Goal: Check status: Check status

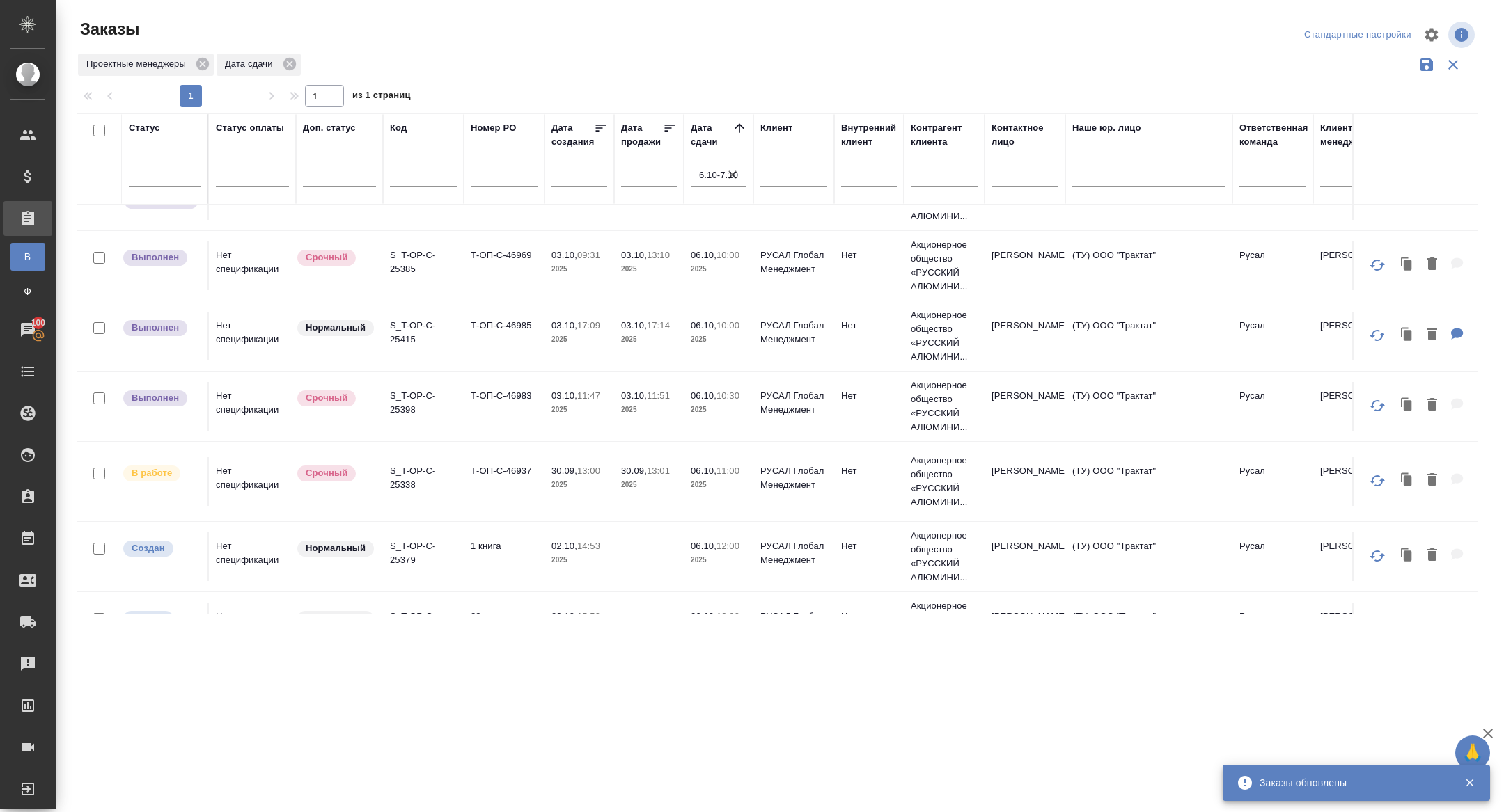
scroll to position [117, 0]
click at [404, 476] on p "S_T-OP-C-25338" at bounding box center [423, 476] width 67 height 28
click at [408, 482] on p "S_T-OP-C-25338" at bounding box center [423, 476] width 67 height 28
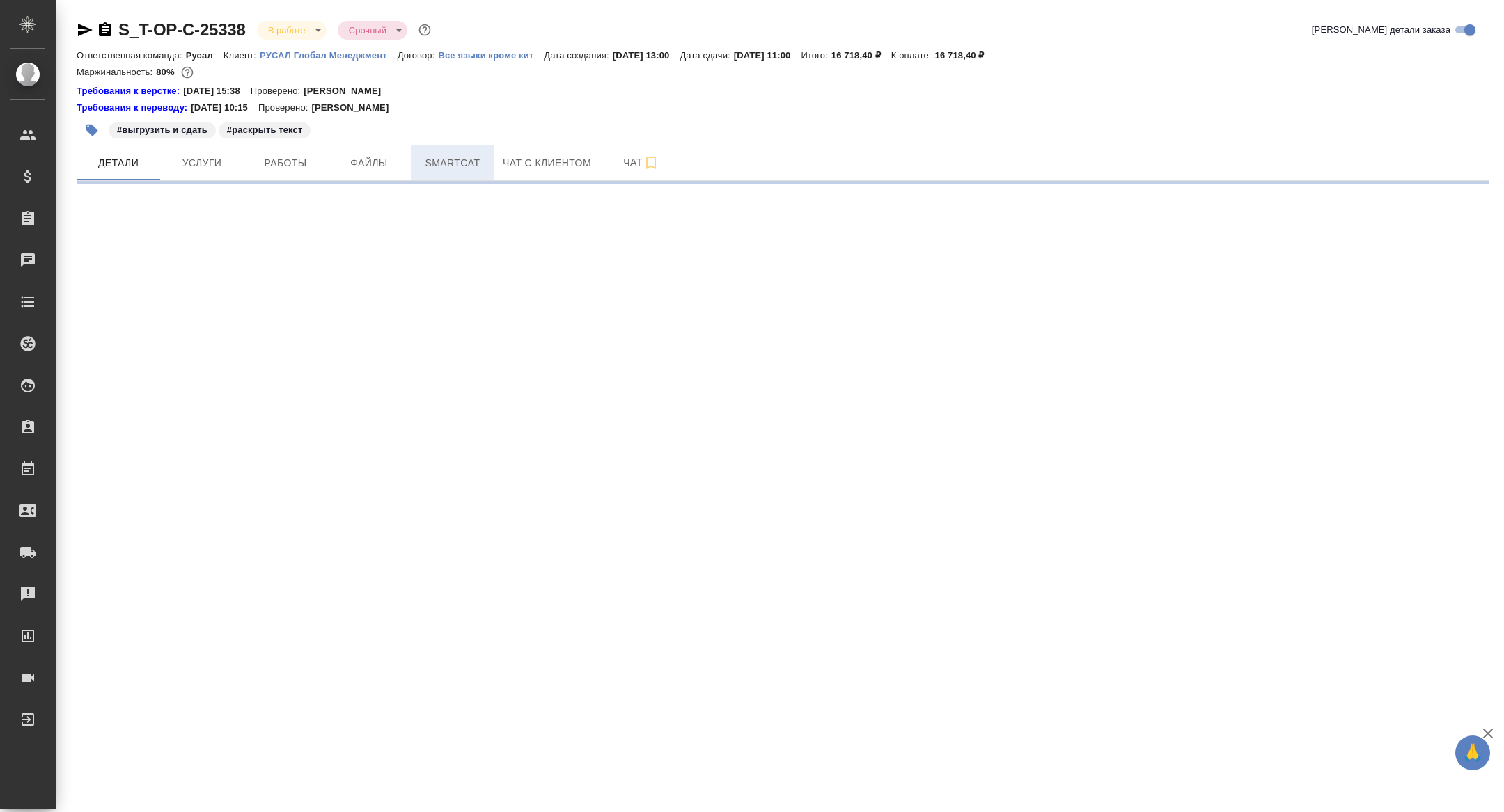
select select "RU"
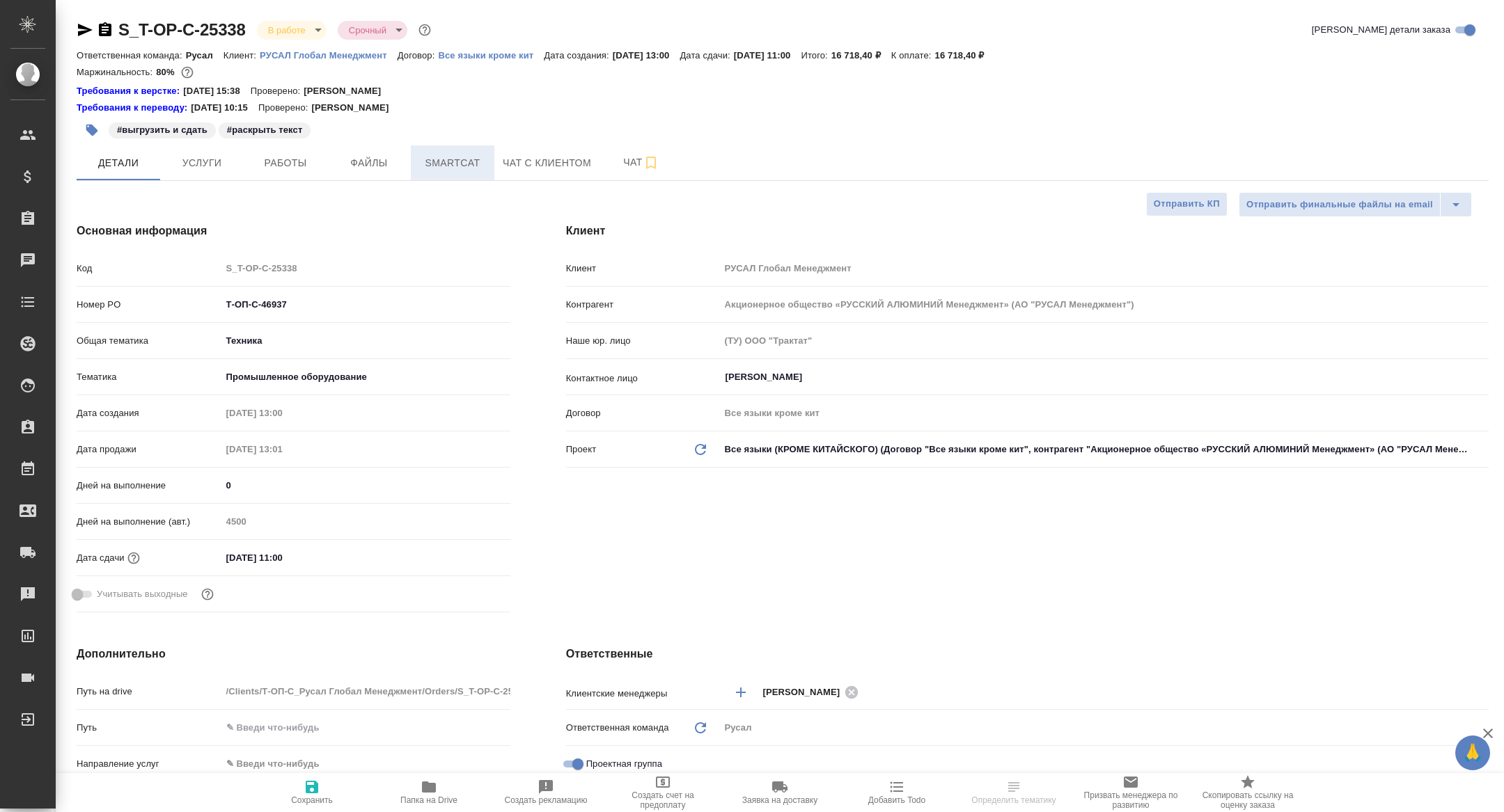
click at [449, 168] on span "Smartcat" at bounding box center [453, 163] width 67 height 18
type textarea "x"
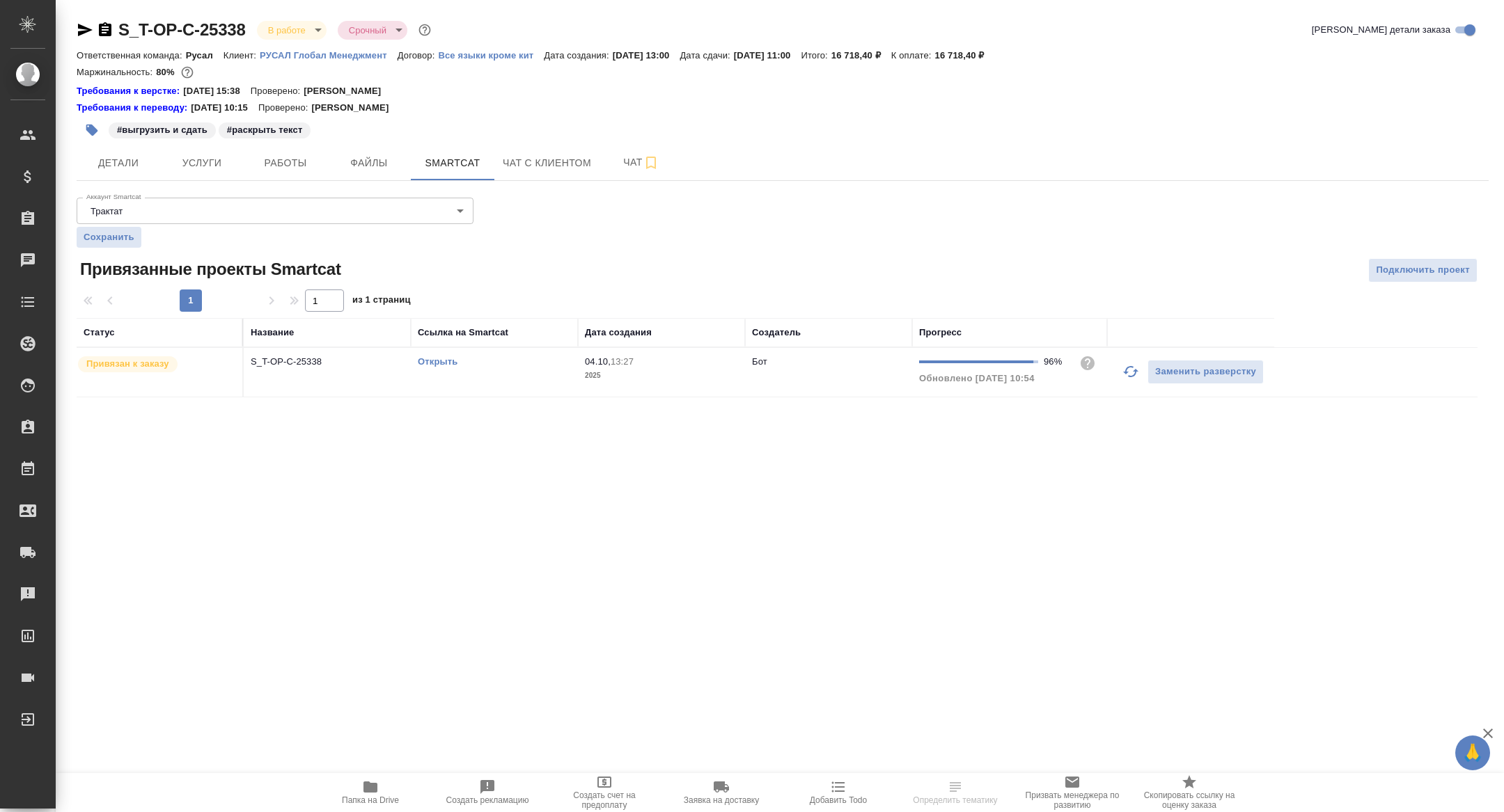
click at [1126, 355] on button "button" at bounding box center [1130, 371] width 33 height 33
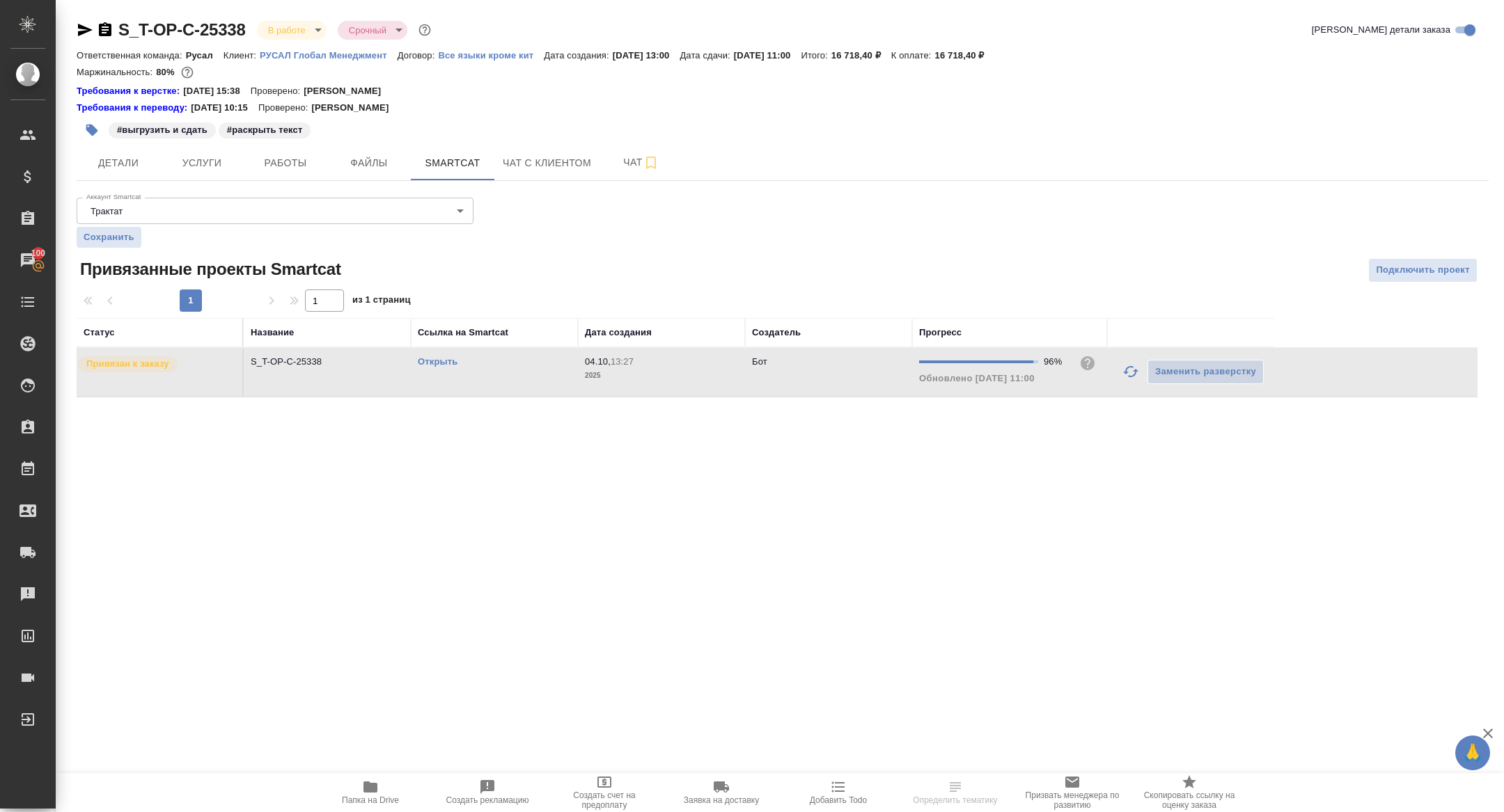
click at [103, 25] on icon "button" at bounding box center [104, 29] width 13 height 14
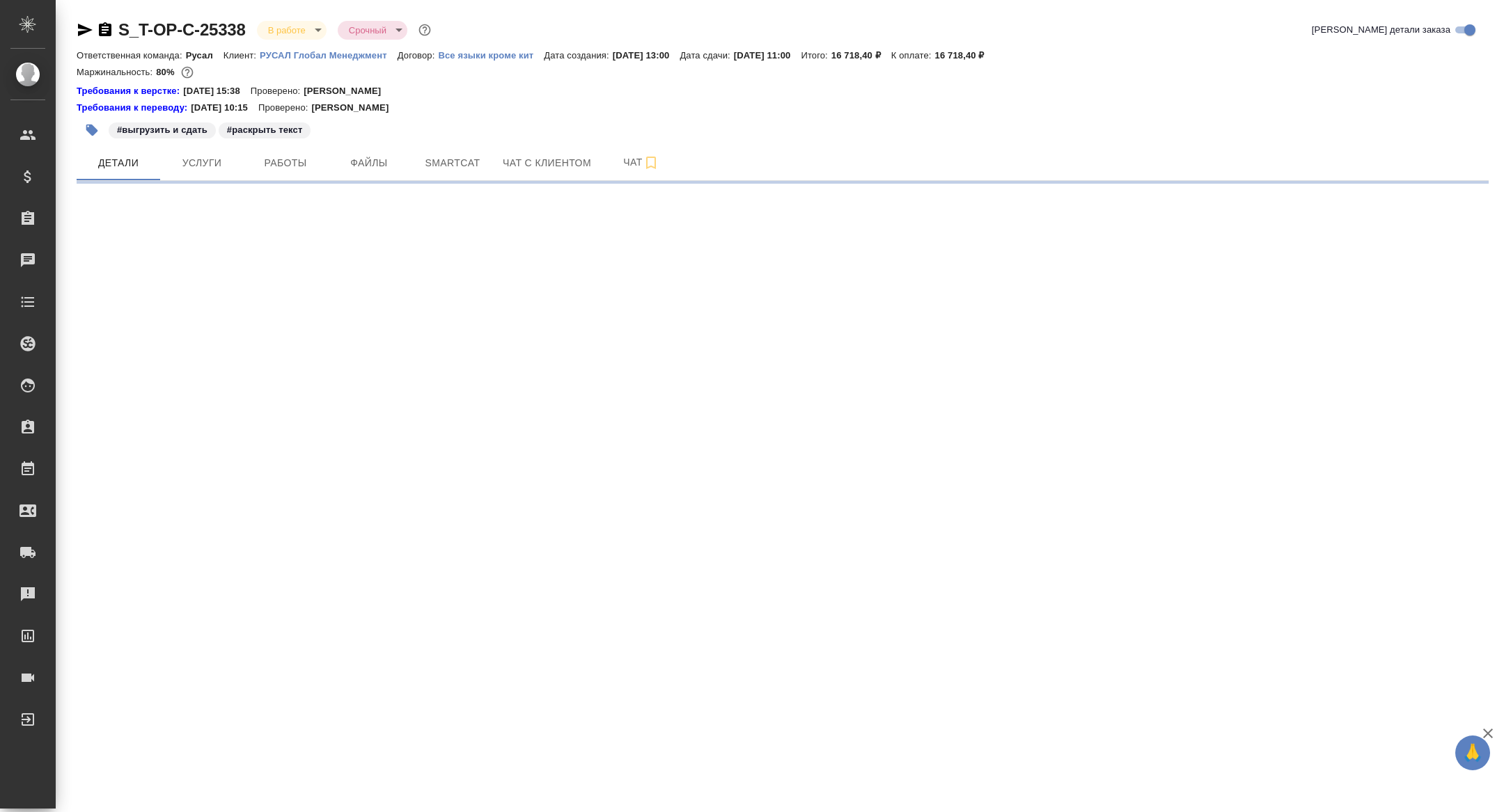
select select "RU"
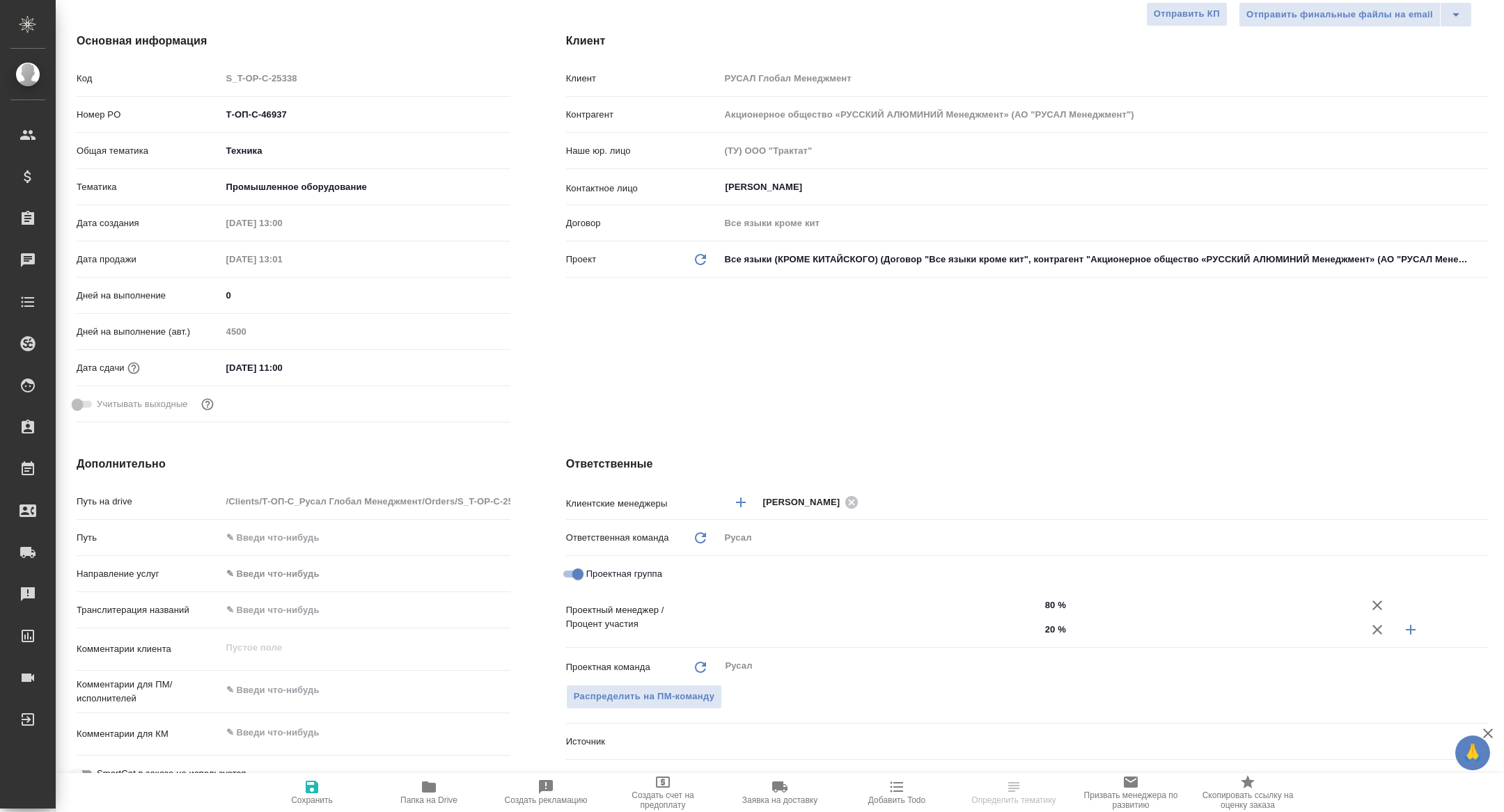
type textarea "x"
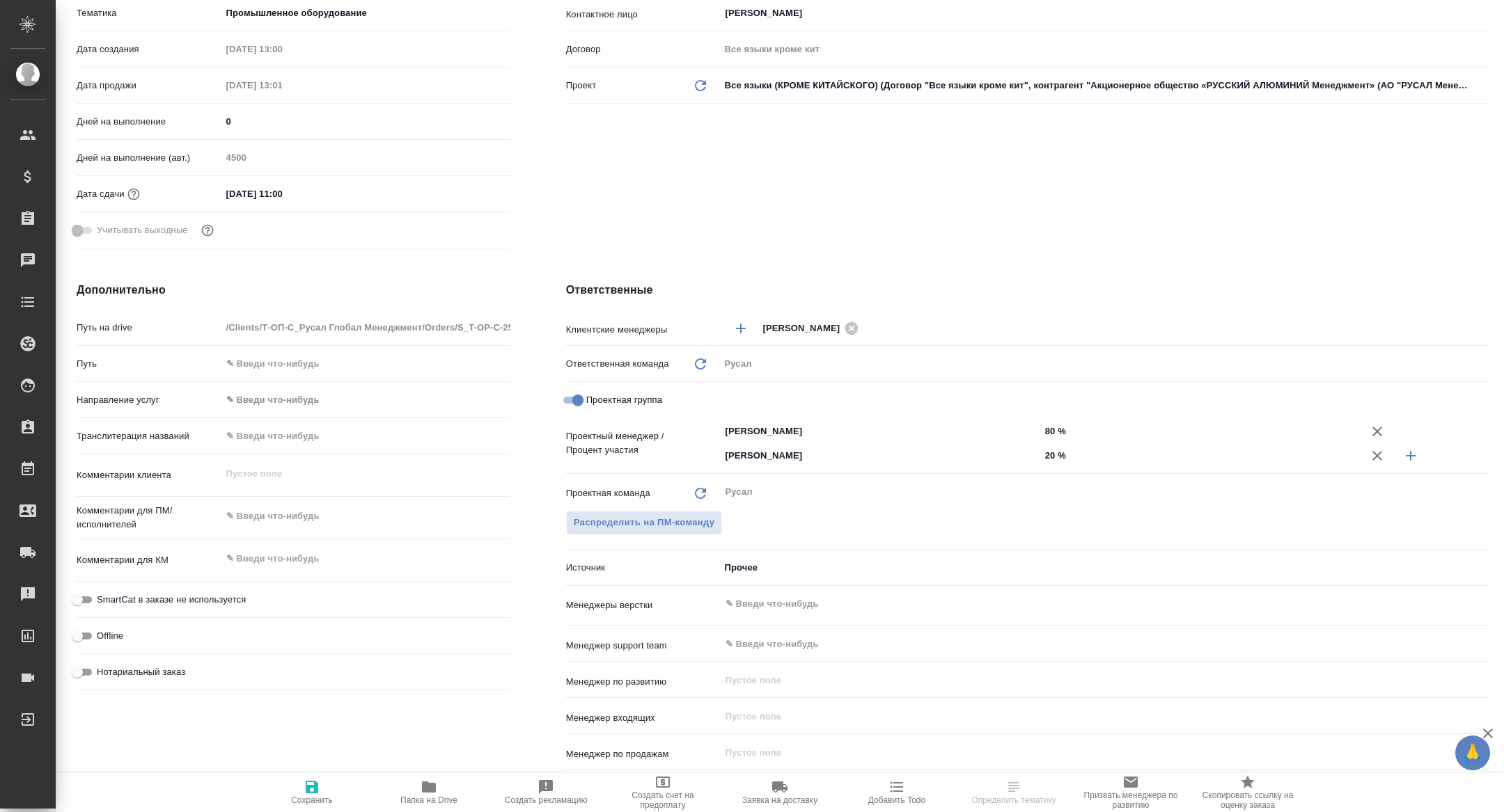
type input "[PERSON_NAME]"
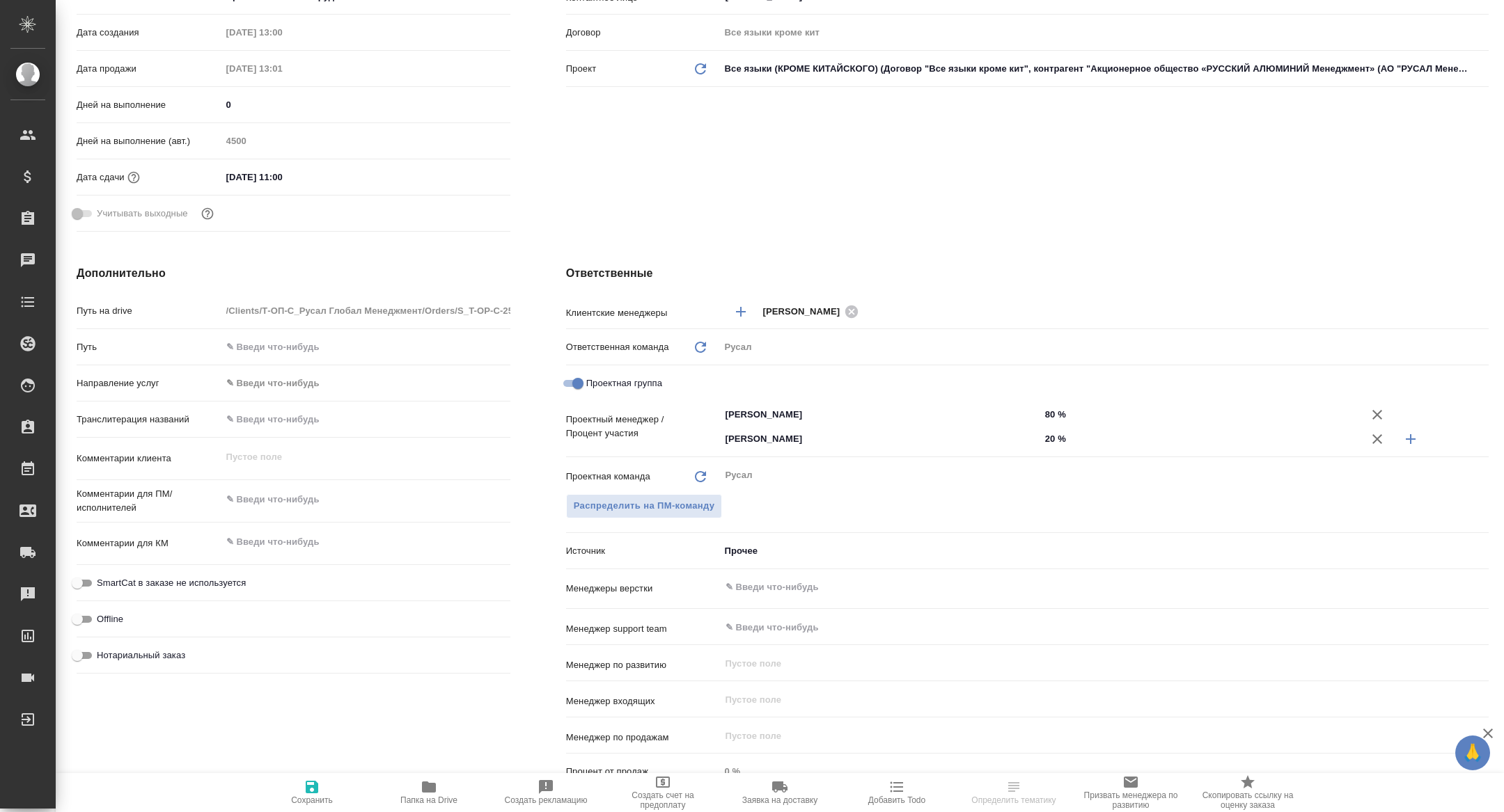
scroll to position [410, 0]
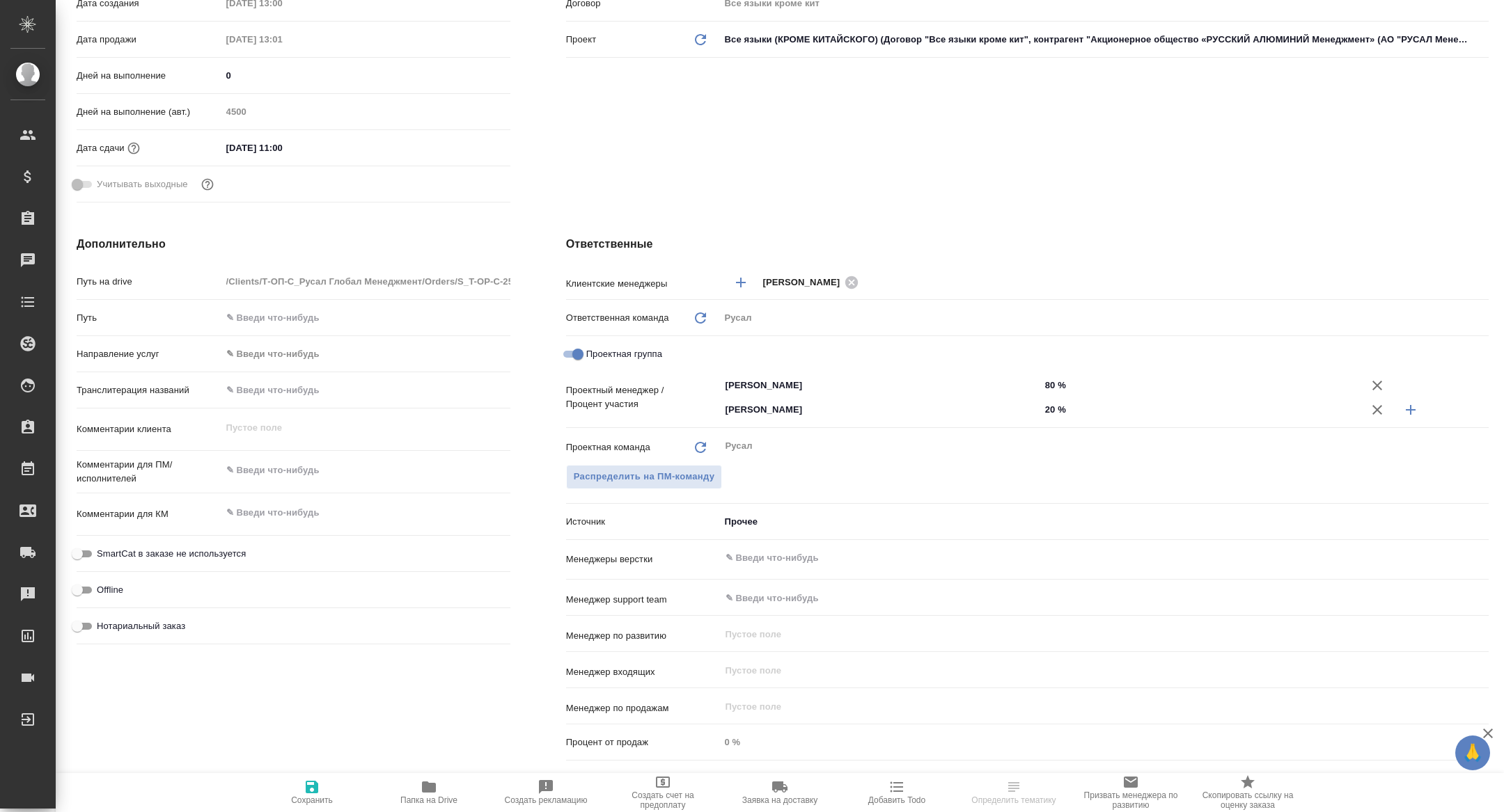
type textarea "x"
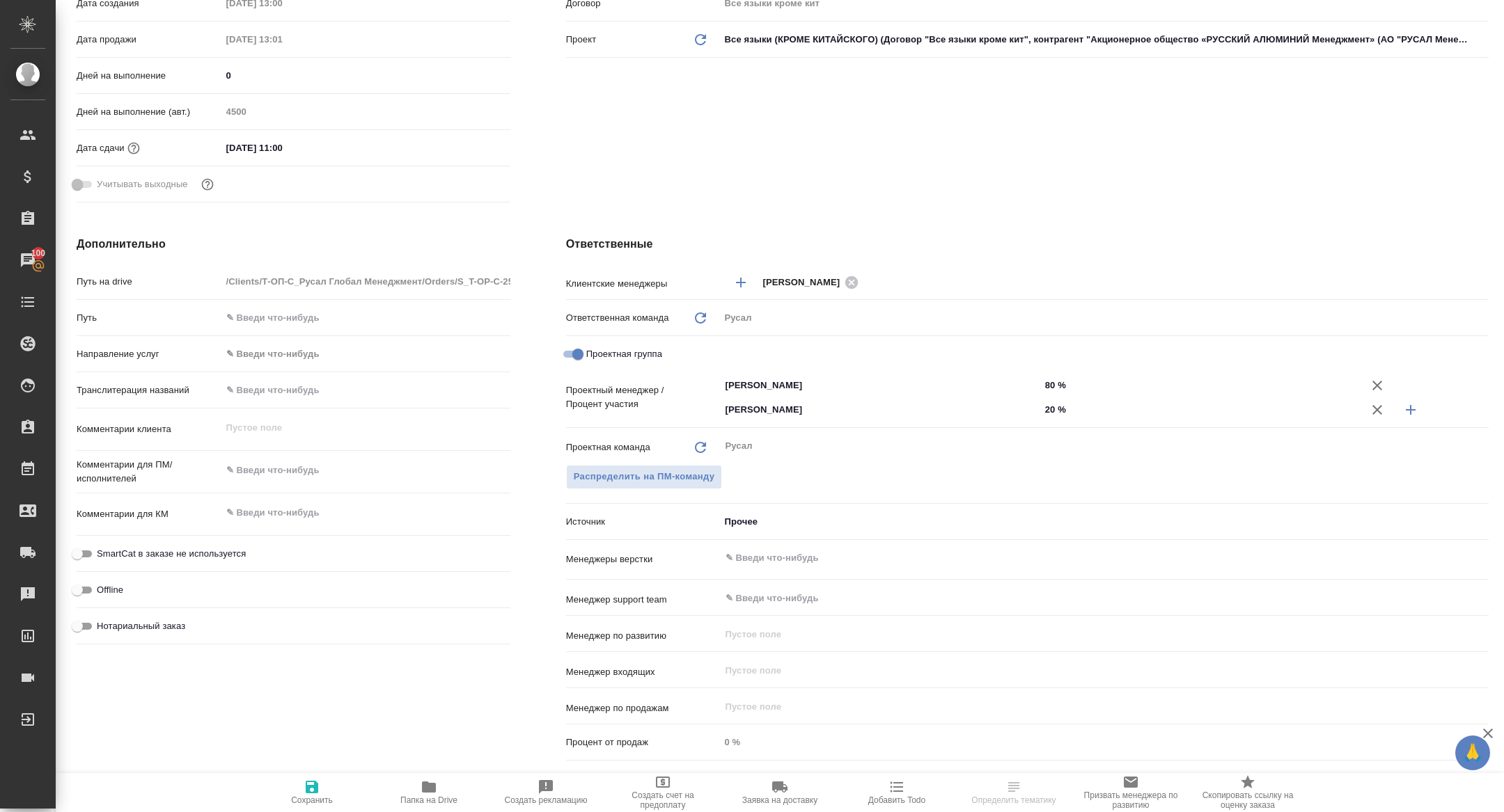
type textarea "x"
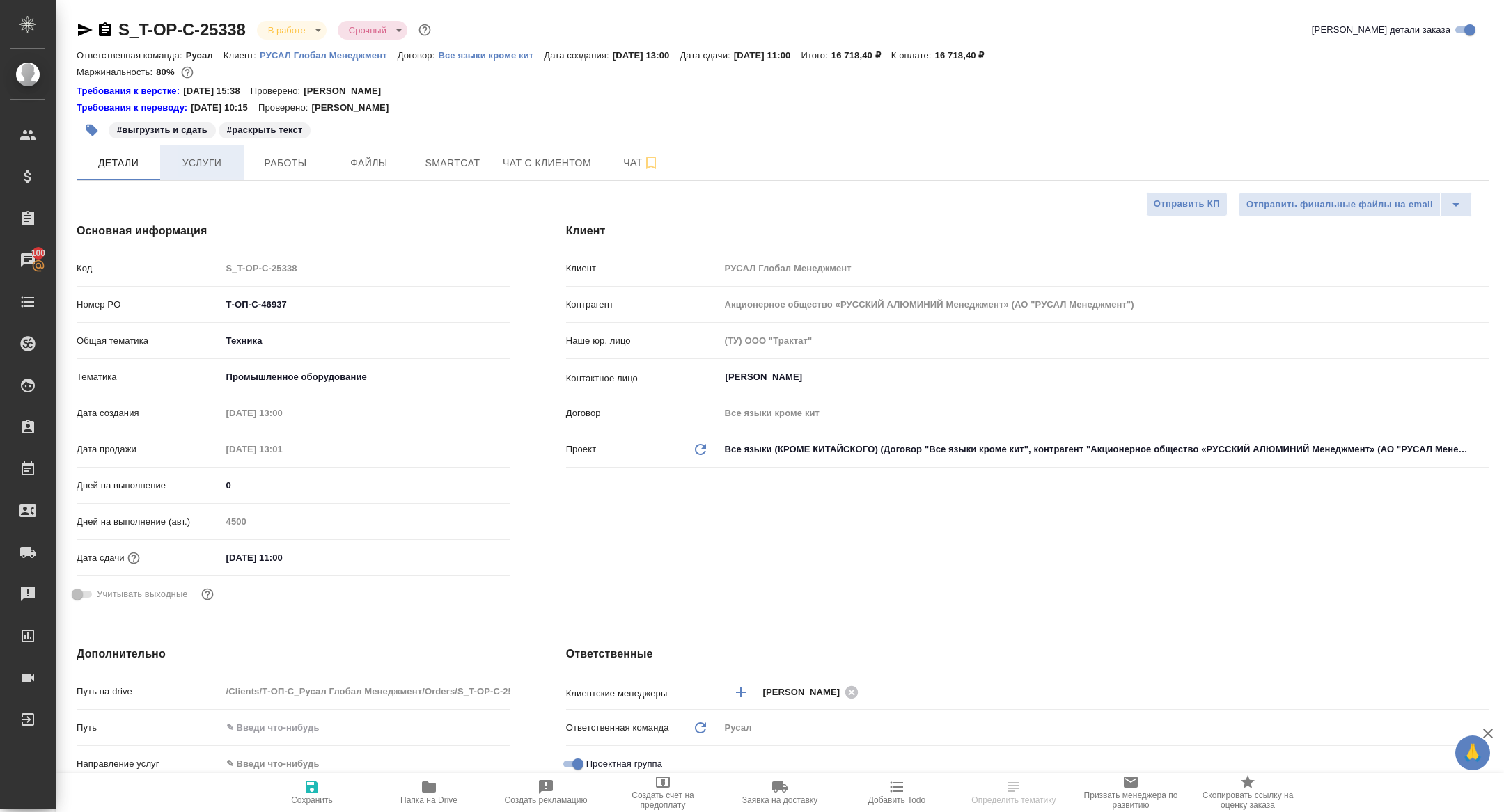
click at [194, 172] on button "Услуги" at bounding box center [202, 163] width 84 height 35
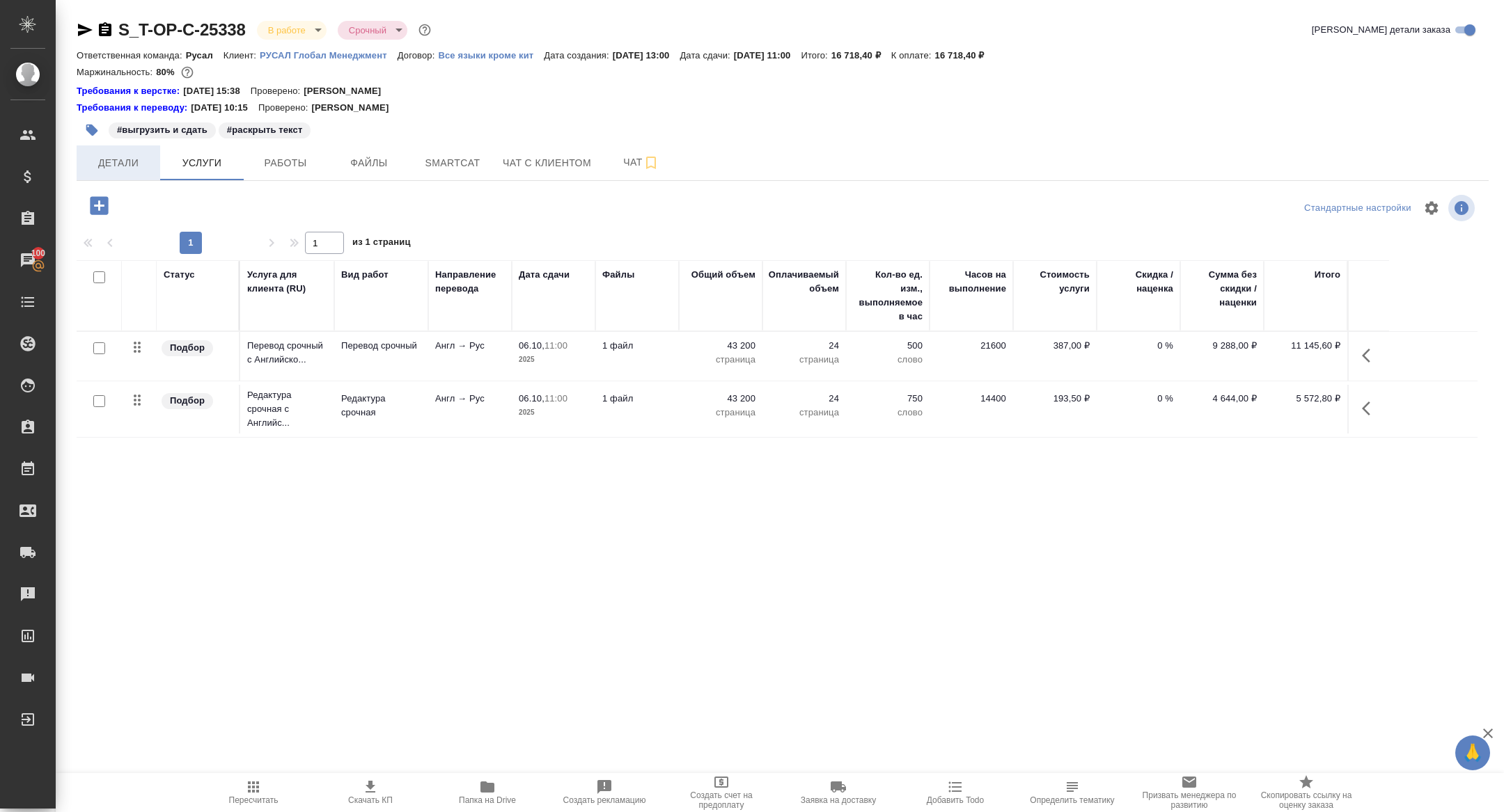
click at [127, 163] on span "Детали" at bounding box center [118, 163] width 67 height 18
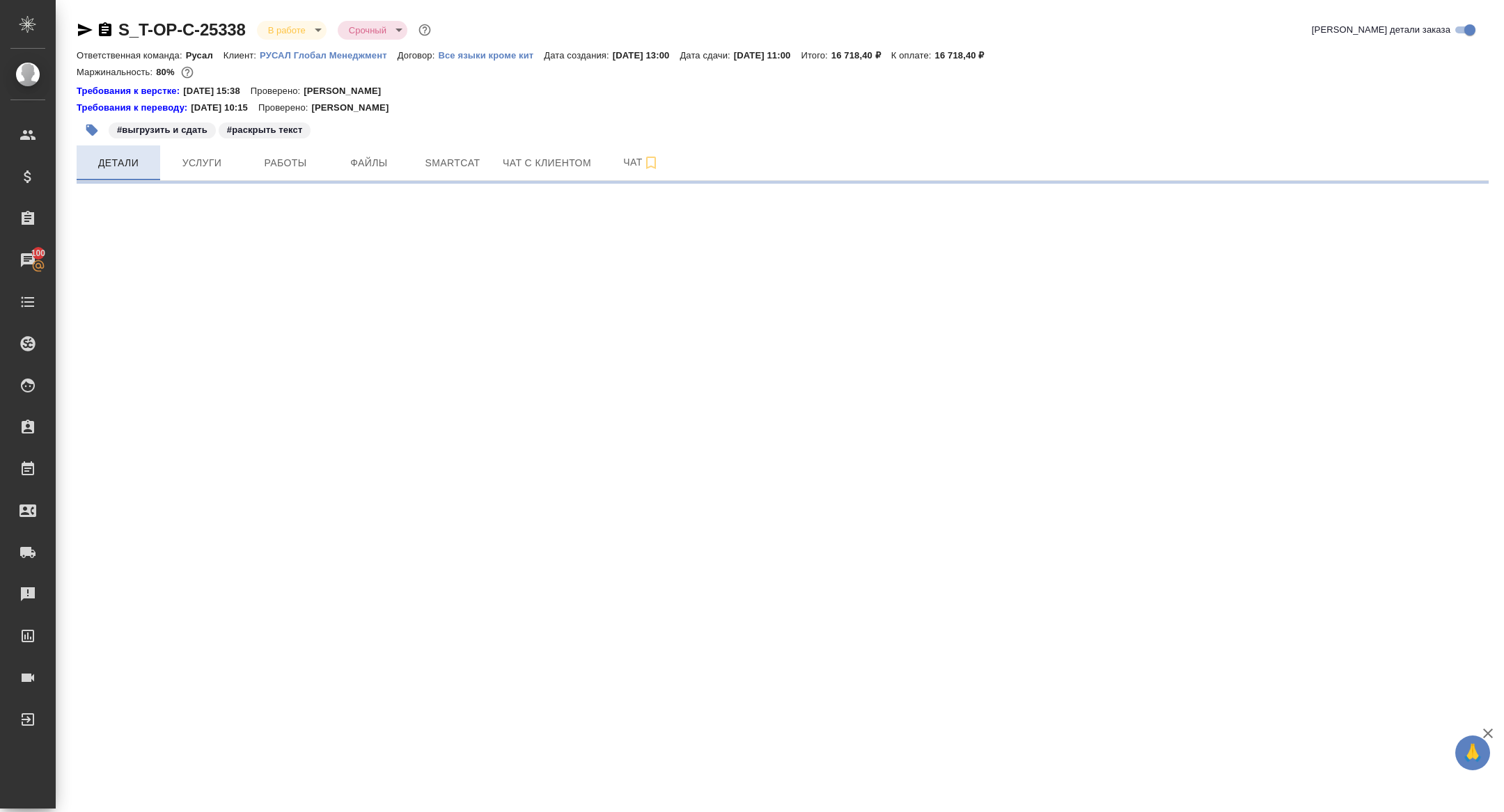
select select "RU"
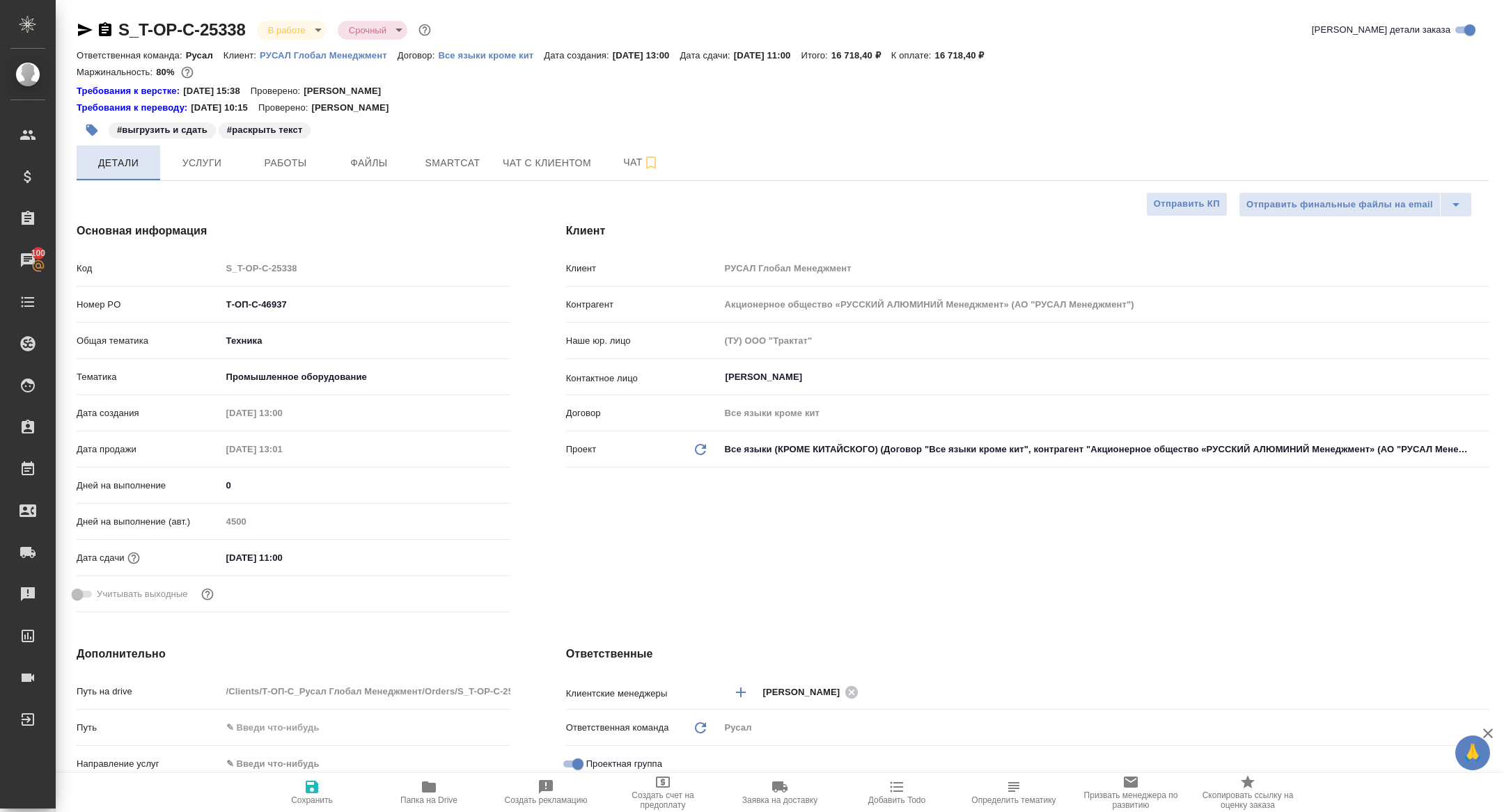
type textarea "x"
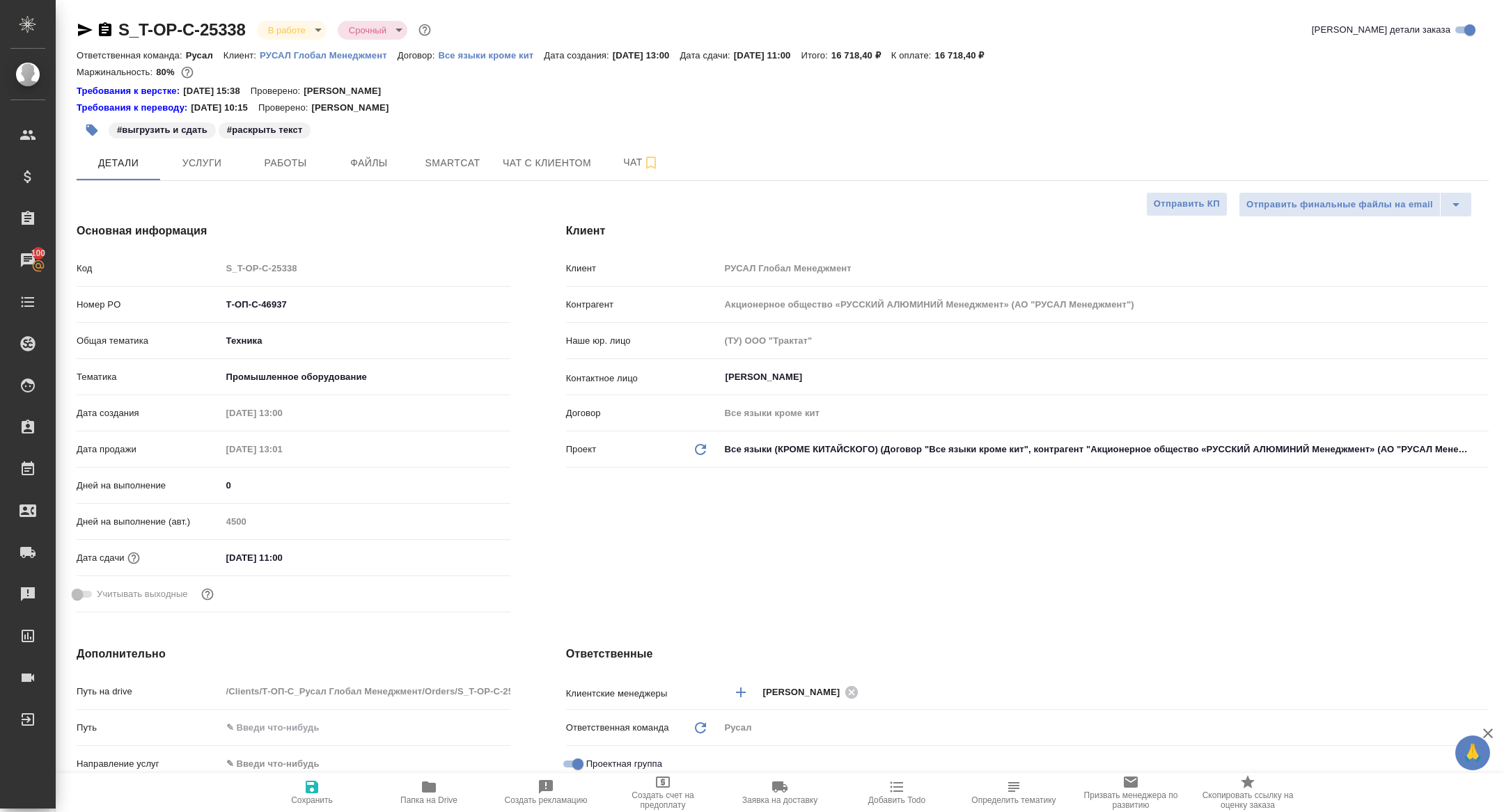
type textarea "x"
click at [288, 172] on button "Работы" at bounding box center [285, 163] width 84 height 35
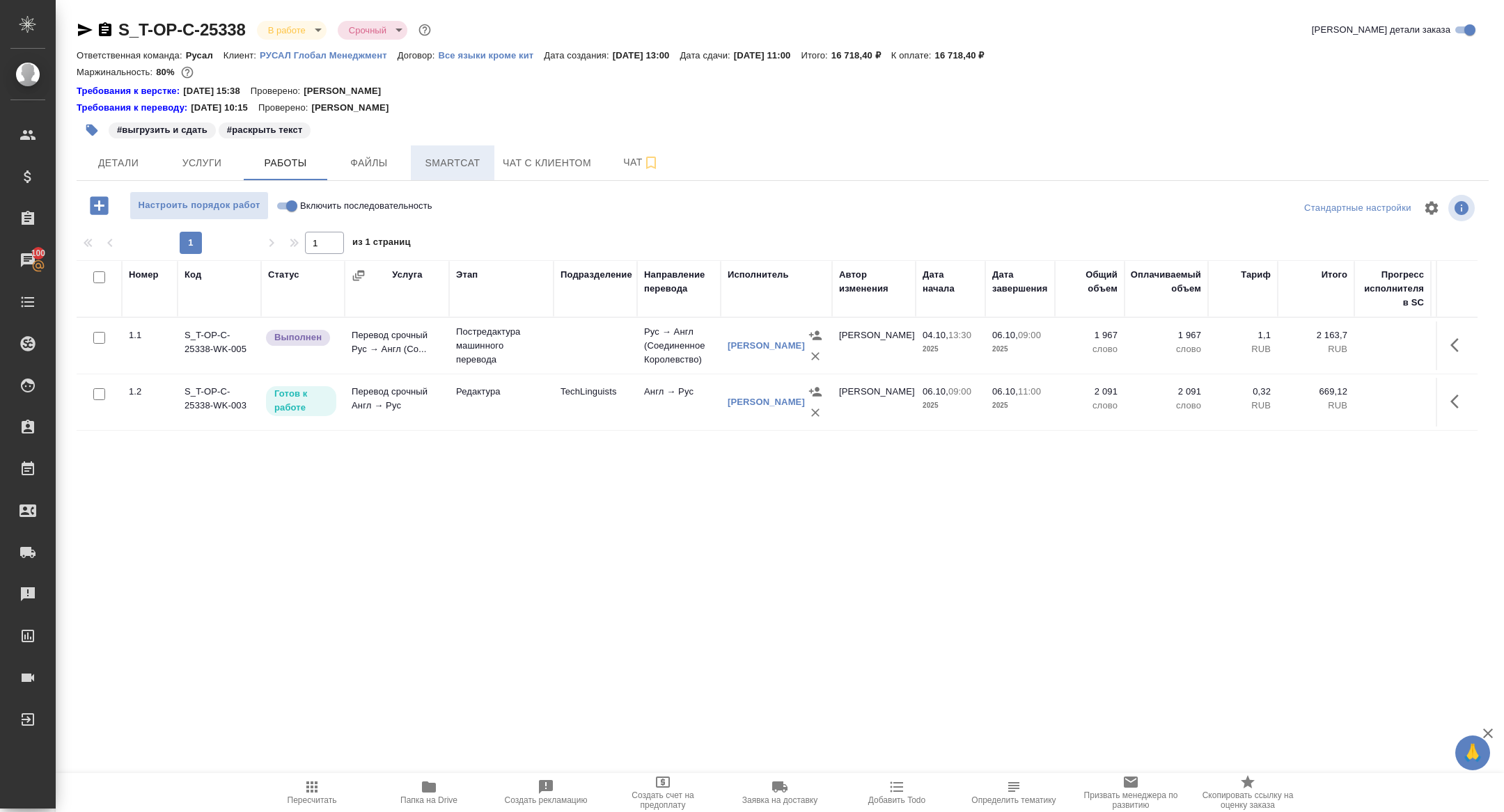
click at [451, 163] on span "Smartcat" at bounding box center [453, 163] width 67 height 18
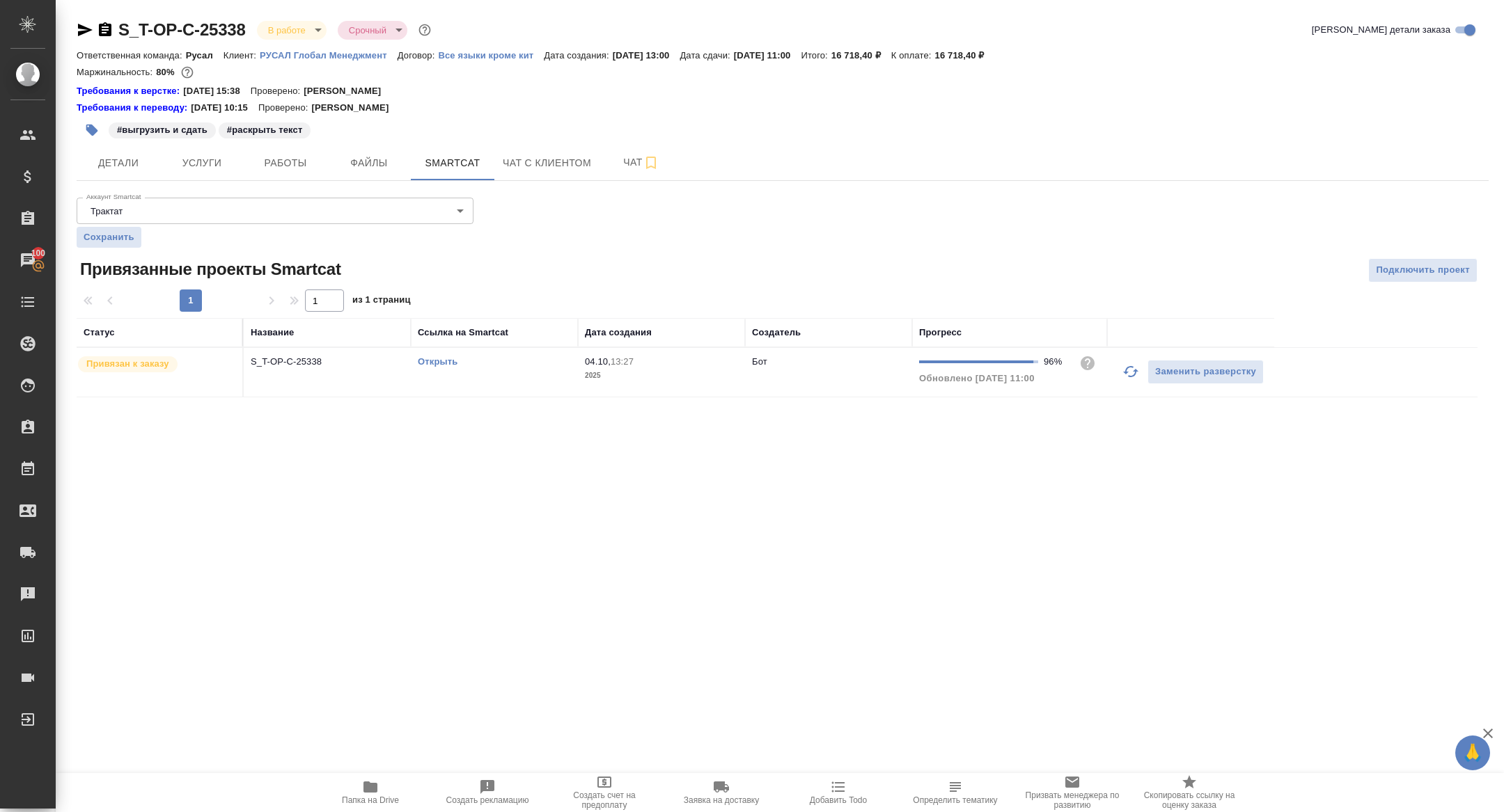
click at [432, 361] on link "Открыть" at bounding box center [438, 361] width 40 height 10
click at [109, 175] on button "Детали" at bounding box center [118, 163] width 84 height 35
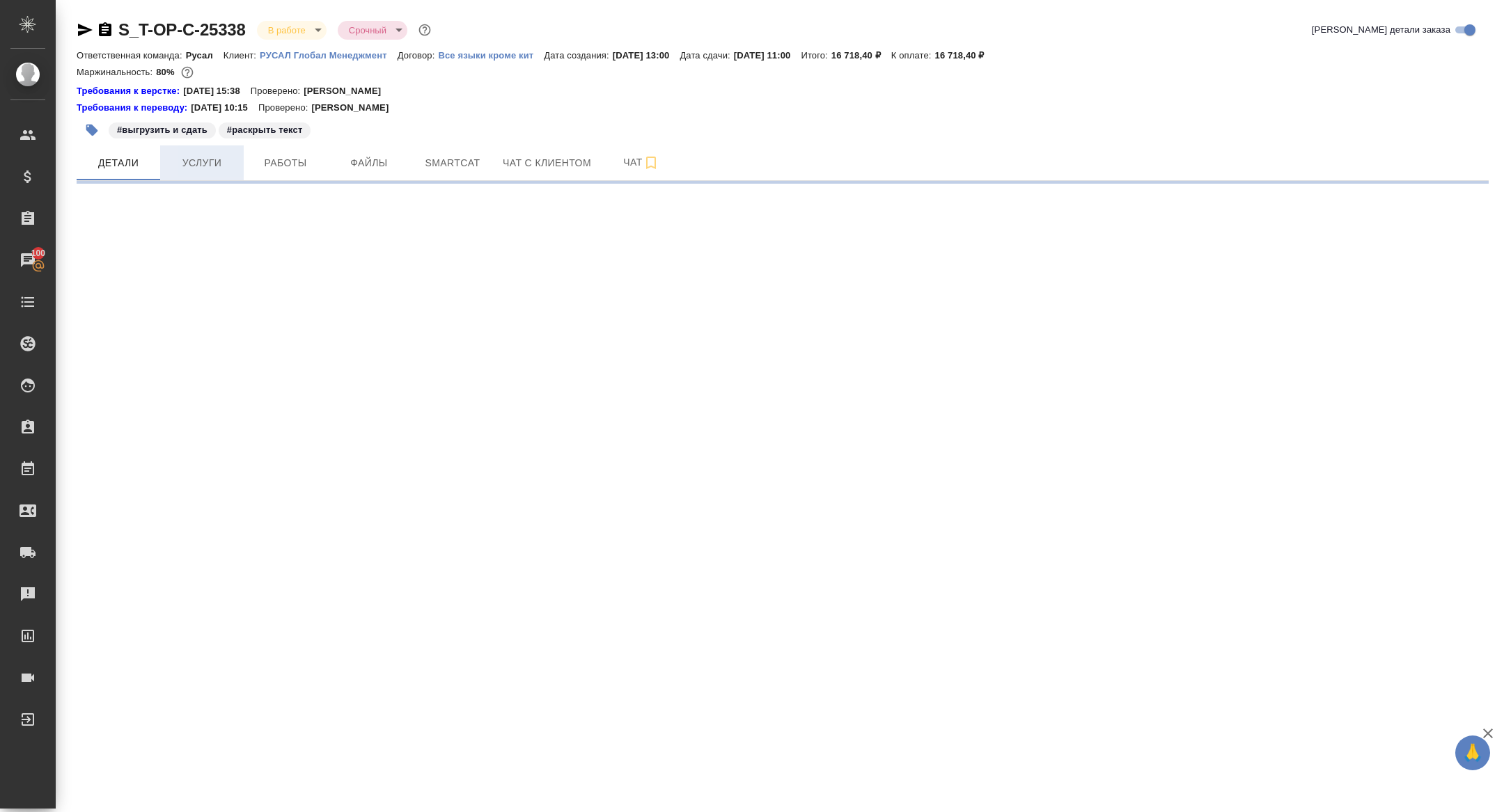
select select "RU"
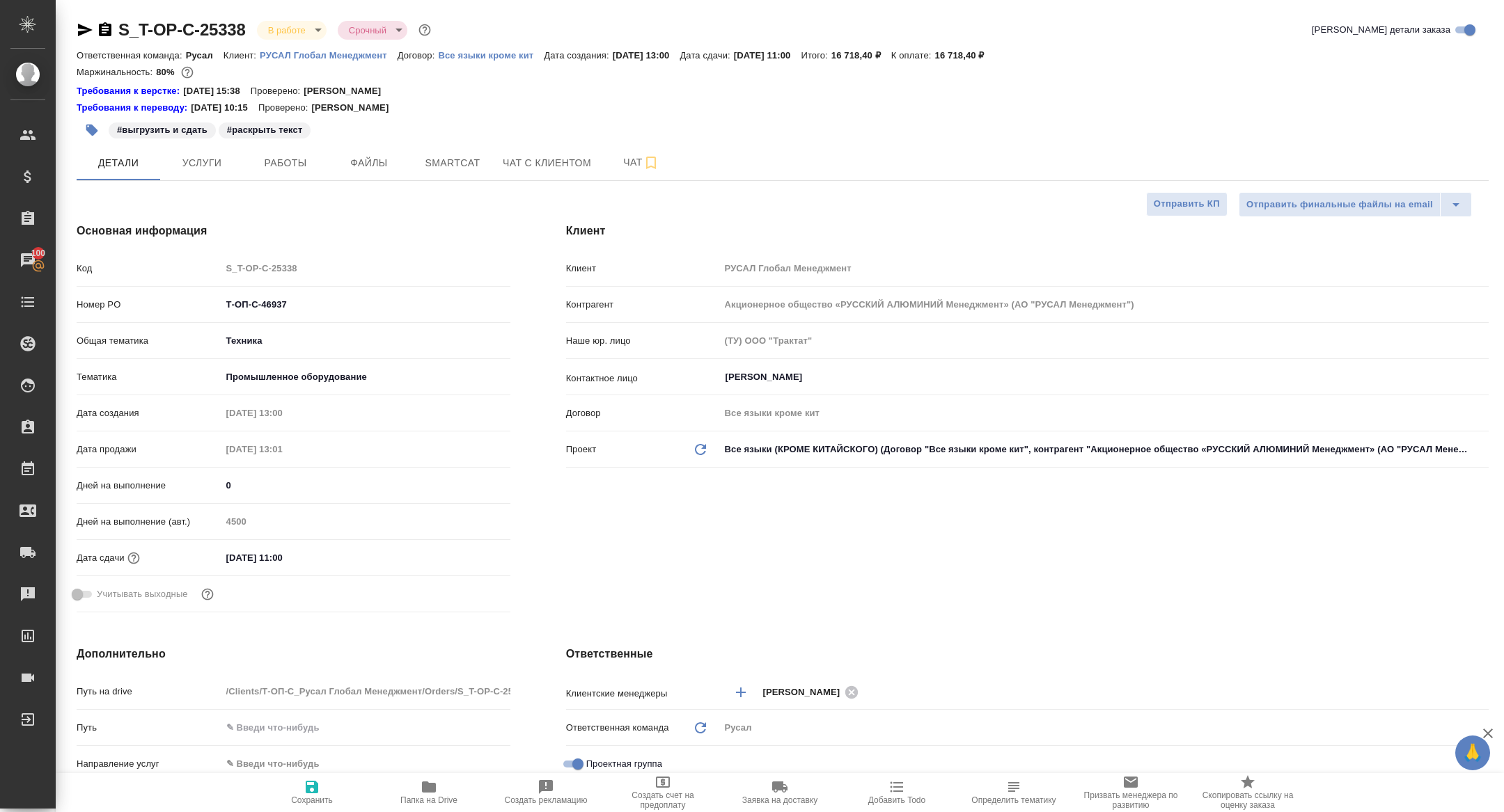
type textarea "x"
drag, startPoint x: 322, startPoint y: 304, endPoint x: 123, endPoint y: 293, distance: 199.3
click at [123, 293] on div "Номер PO Т-ОП-С-46937" at bounding box center [294, 304] width 434 height 24
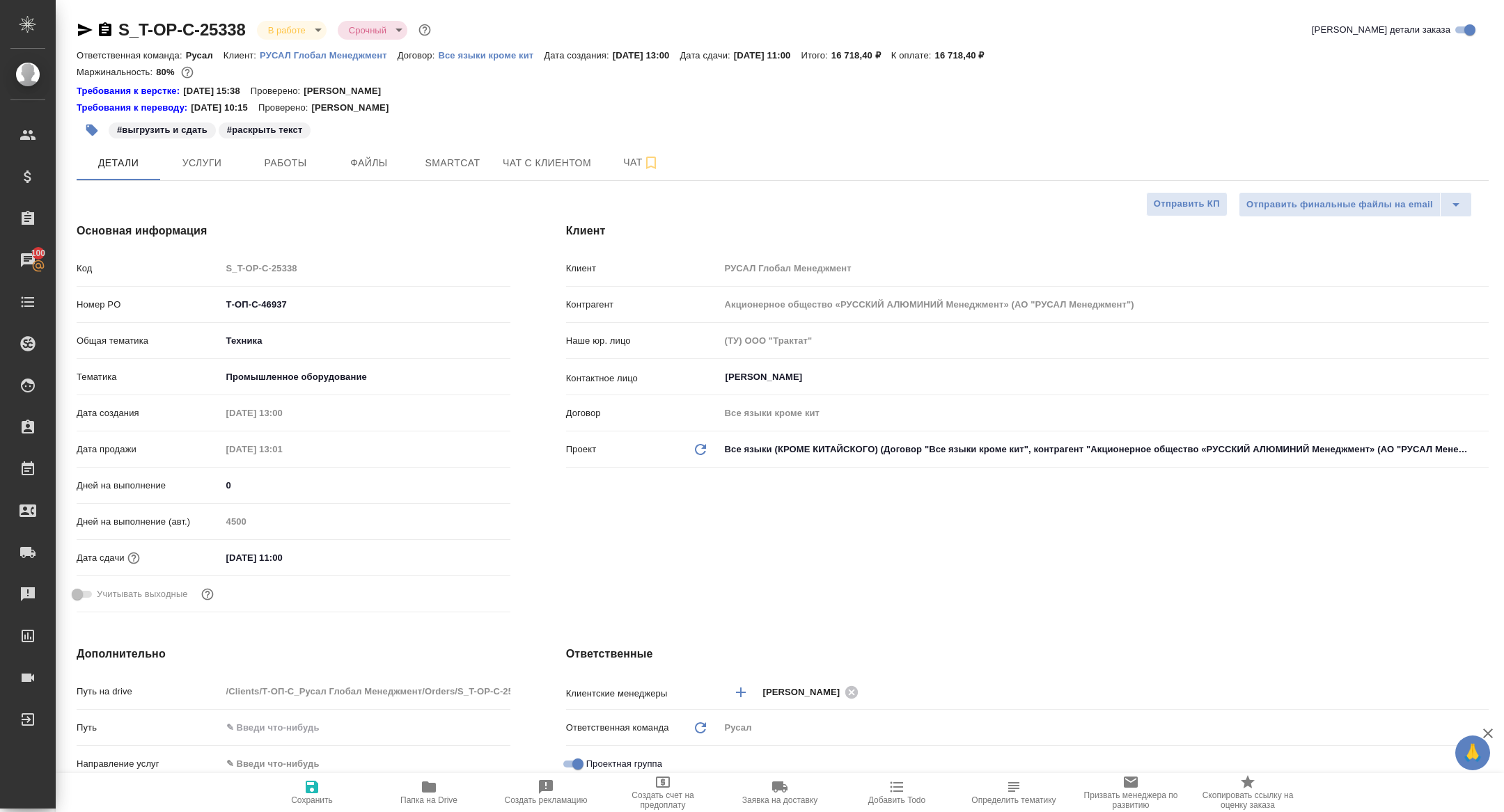
type textarea "x"
